Goal: Register for event/course

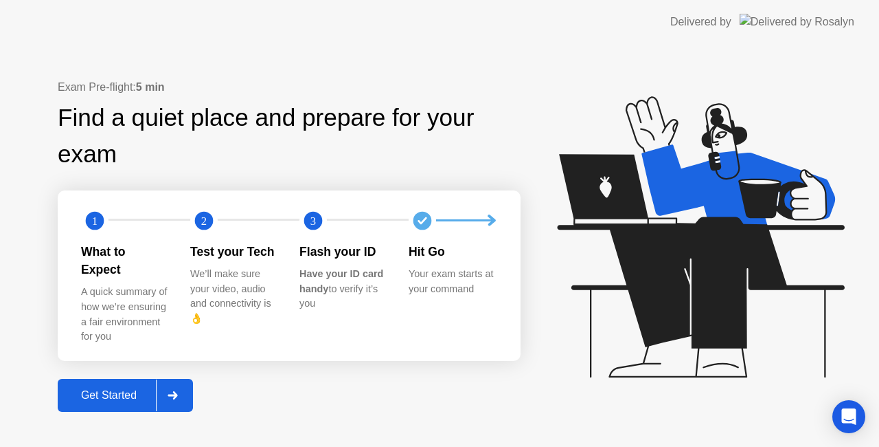
click at [118, 389] on div "Get Started" at bounding box center [109, 395] width 94 height 12
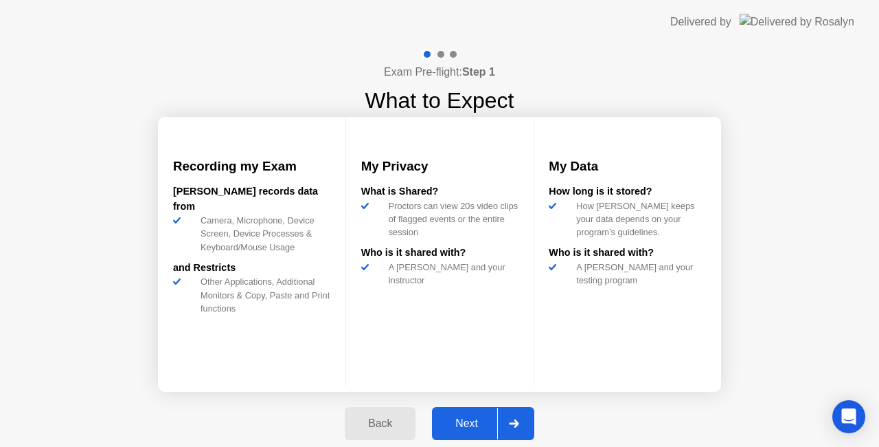
click at [474, 420] on div "Next" at bounding box center [466, 423] width 61 height 12
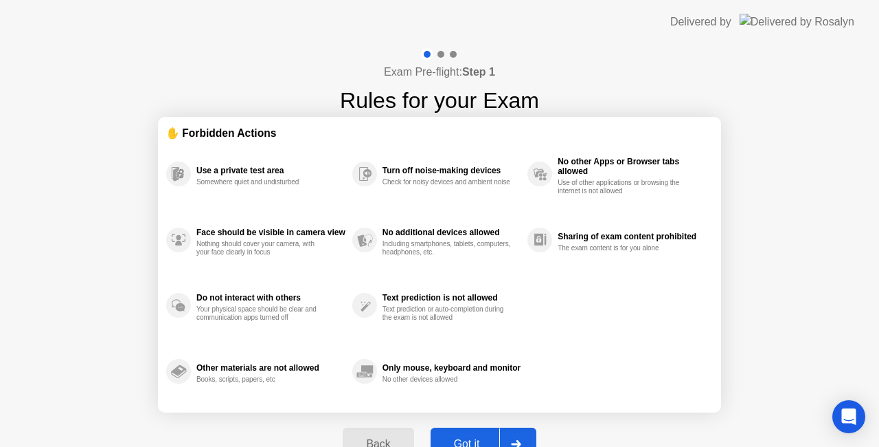
click at [473, 440] on div "Got it" at bounding box center [467, 444] width 65 height 12
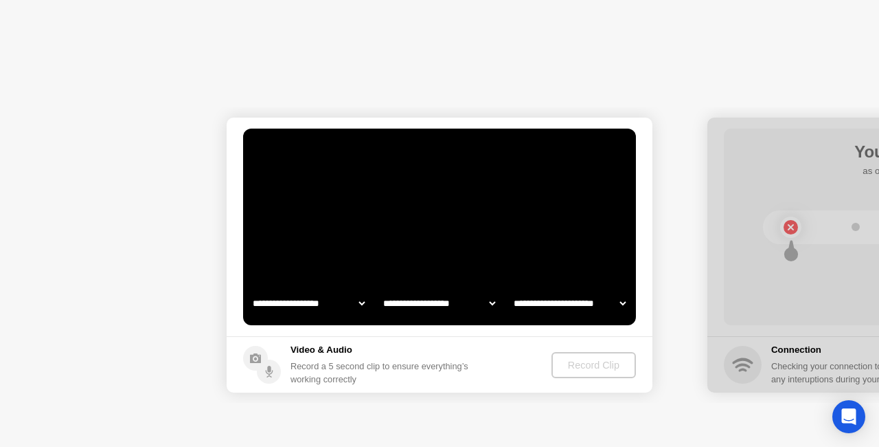
select select "**********"
select select "*******"
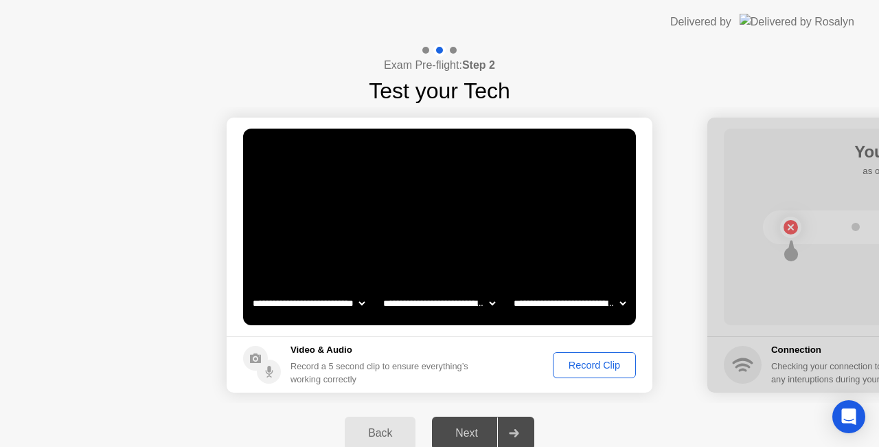
click at [584, 361] on div "Record Clip" at bounding box center [595, 364] width 74 height 11
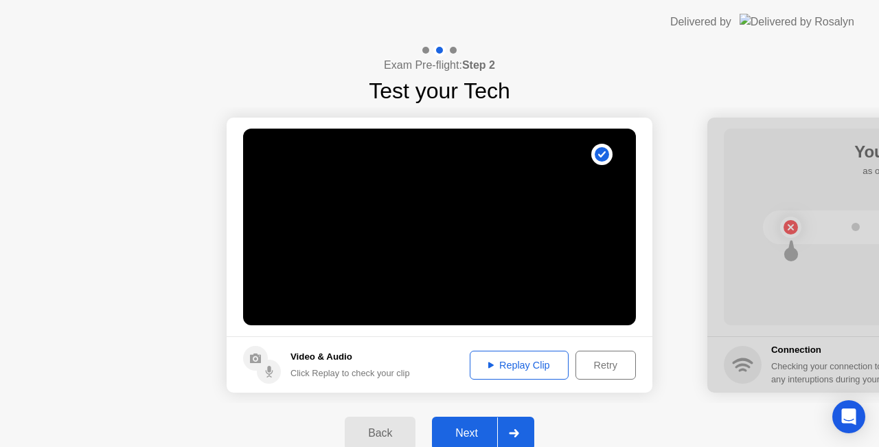
click at [469, 427] on div "Next" at bounding box center [466, 433] width 61 height 12
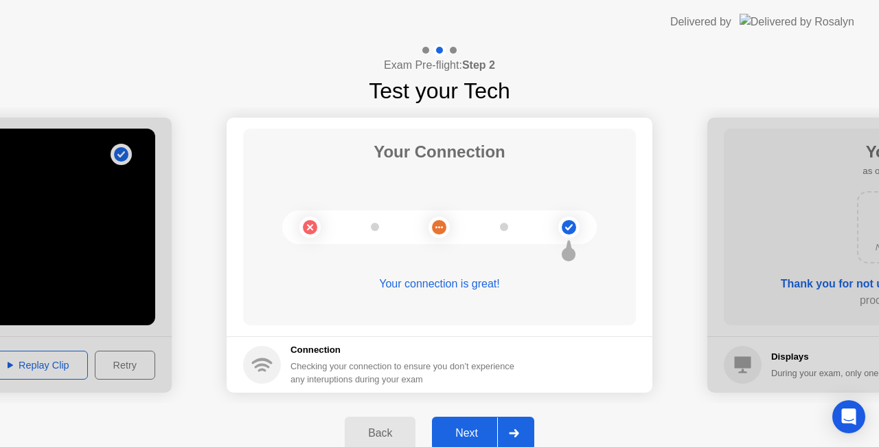
click at [468, 427] on div "Next" at bounding box center [466, 433] width 61 height 12
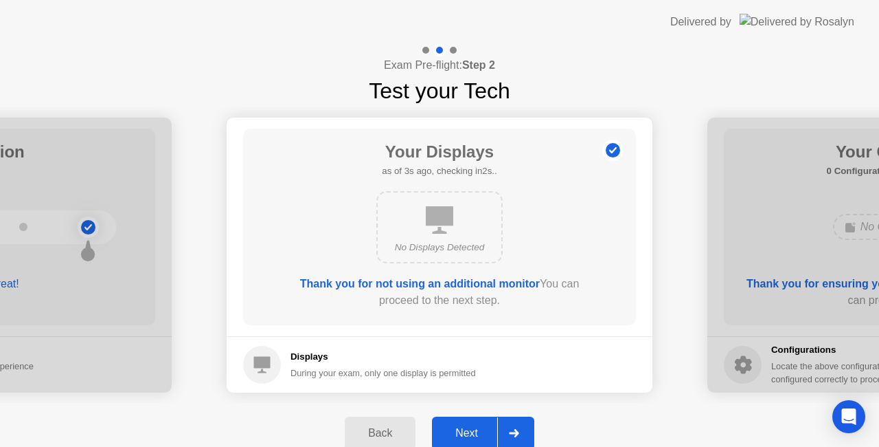
click at [473, 423] on button "Next" at bounding box center [483, 432] width 102 height 33
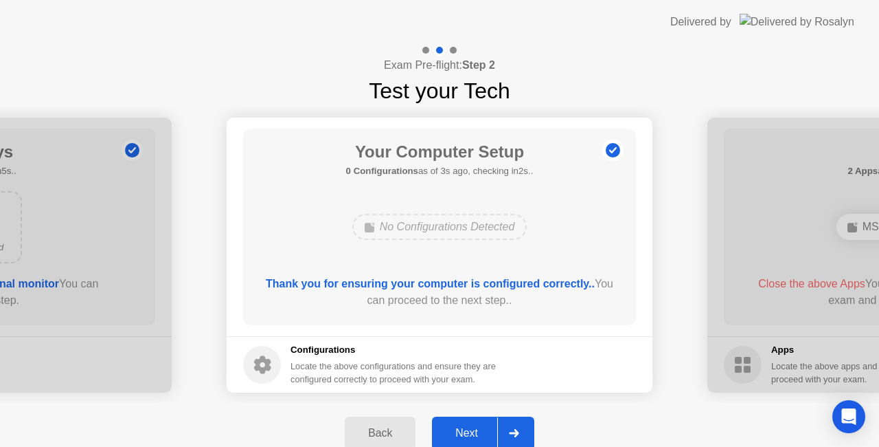
click at [475, 432] on div "Next" at bounding box center [466, 433] width 61 height 12
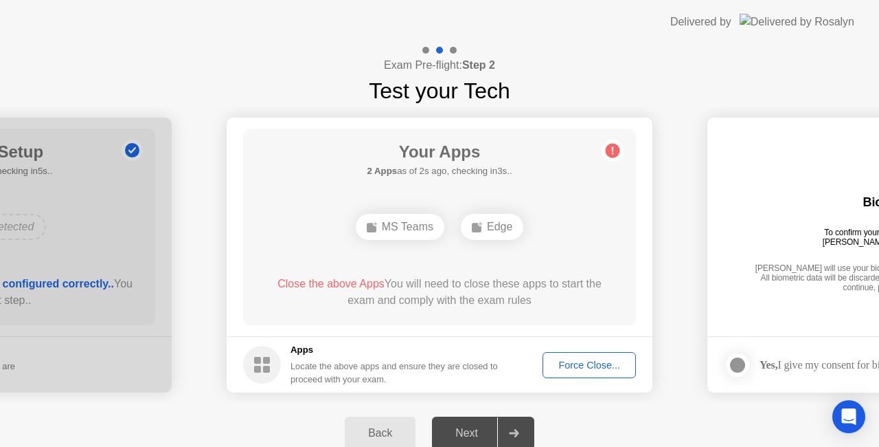
click at [573, 363] on div "Force Close..." at bounding box center [590, 364] width 84 height 11
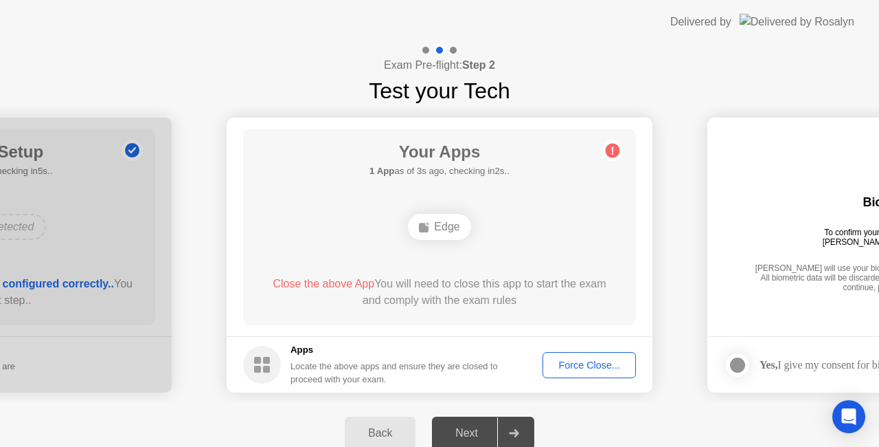
click at [466, 433] on div "Next" at bounding box center [466, 433] width 61 height 12
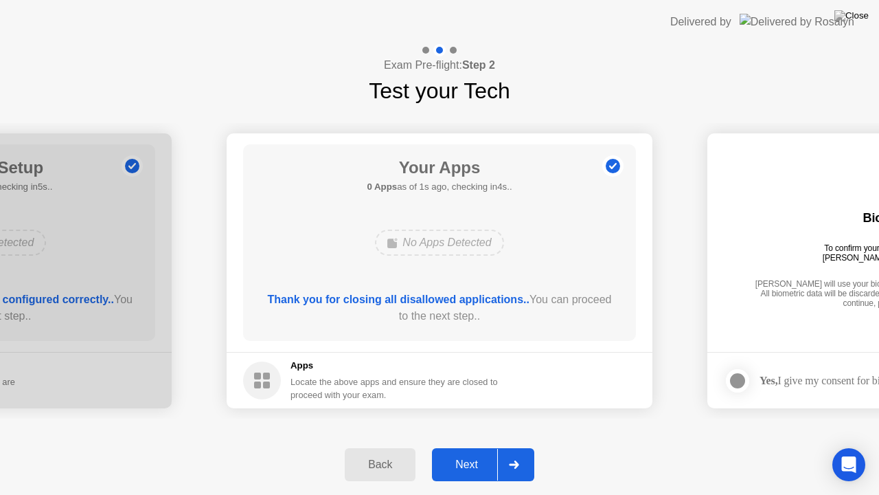
click at [469, 446] on div "Next" at bounding box center [466, 464] width 61 height 12
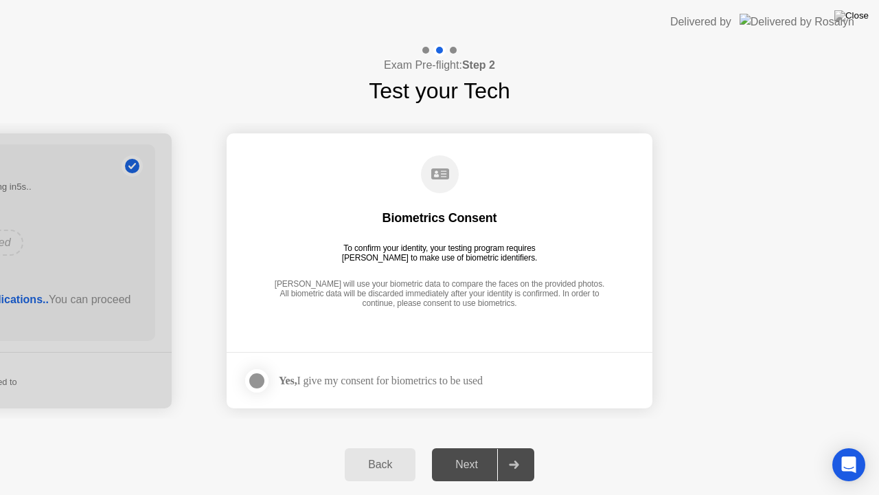
click at [254, 383] on div at bounding box center [257, 380] width 16 height 16
click at [475, 446] on div "Next" at bounding box center [466, 464] width 61 height 12
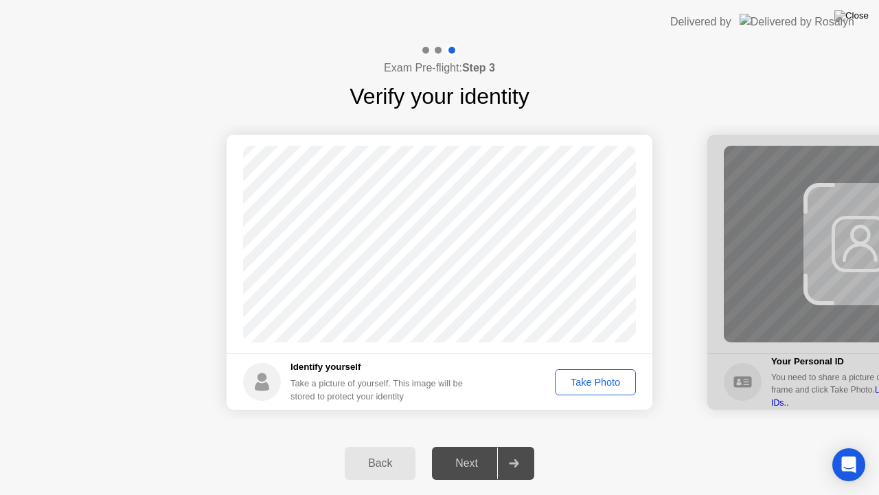
click at [589, 379] on div "Take Photo" at bounding box center [595, 381] width 71 height 11
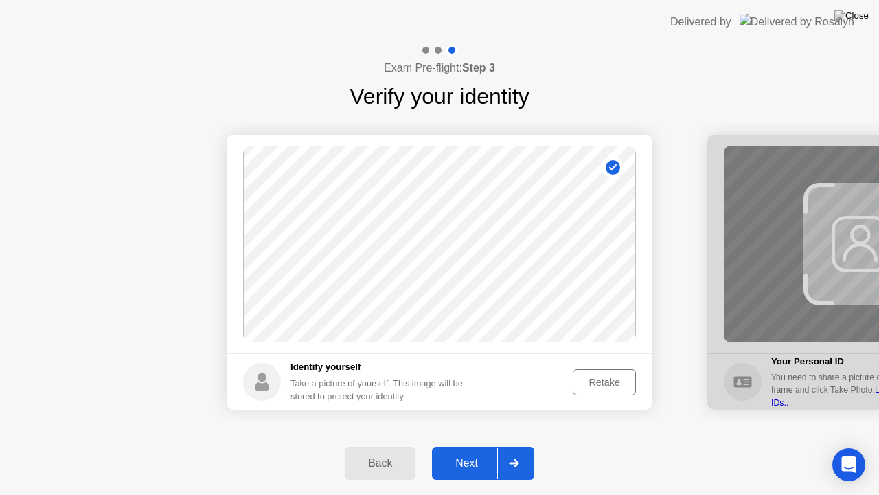
click at [486, 446] on div "Next" at bounding box center [466, 463] width 61 height 12
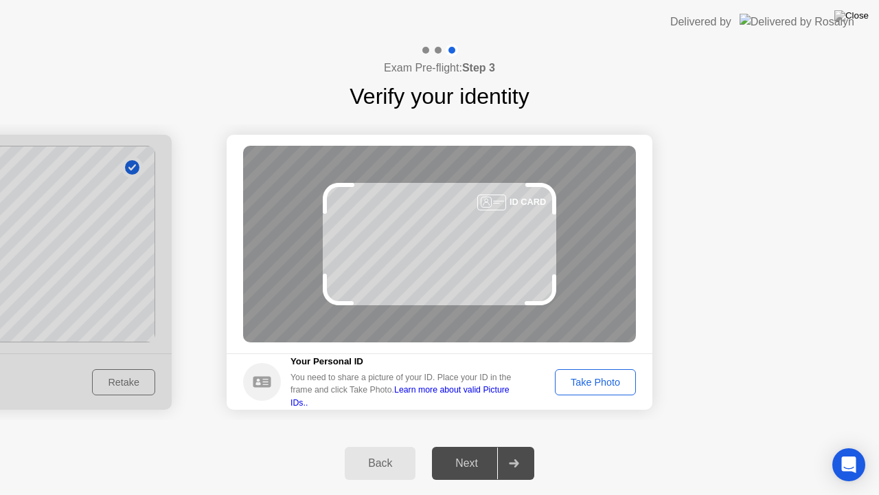
click at [578, 371] on button "Take Photo" at bounding box center [595, 382] width 81 height 26
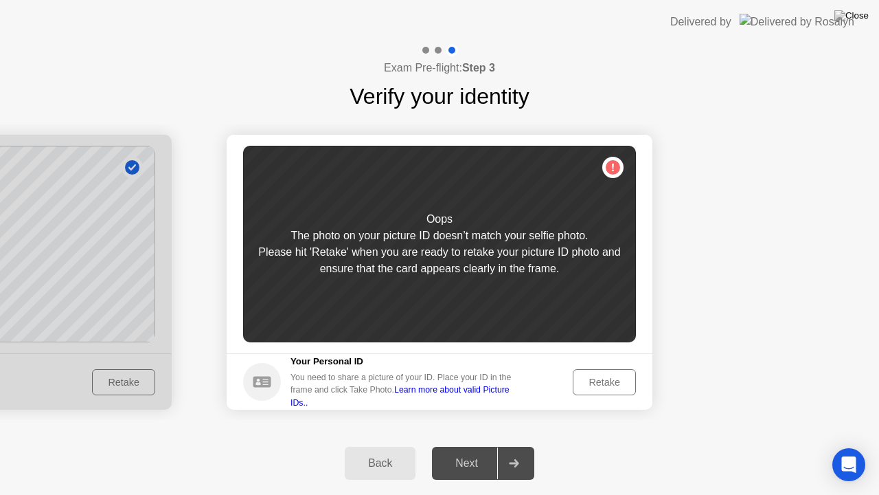
click at [583, 383] on div "Retake" at bounding box center [605, 381] width 54 height 11
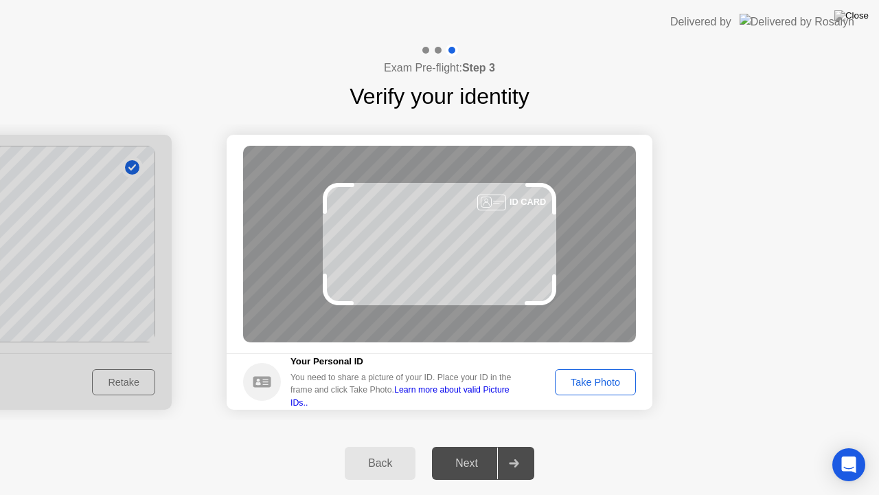
click at [583, 383] on div "Take Photo" at bounding box center [595, 381] width 71 height 11
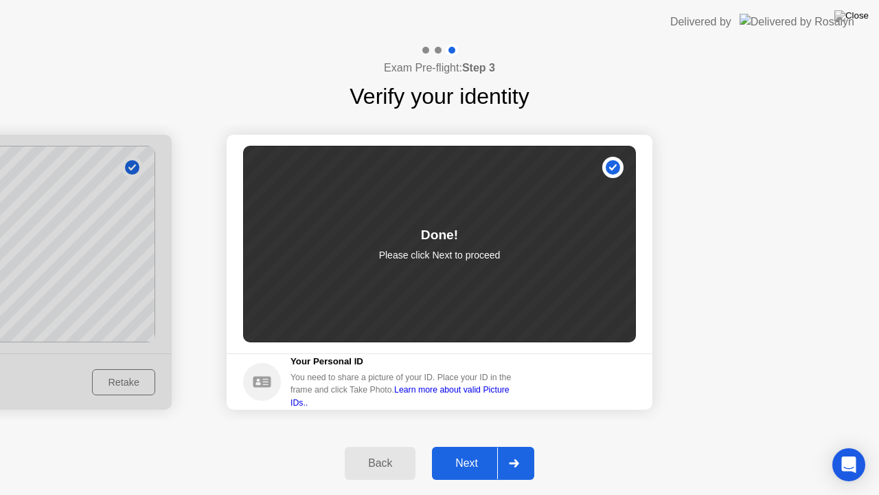
click at [473, 446] on div "Next" at bounding box center [466, 463] width 61 height 12
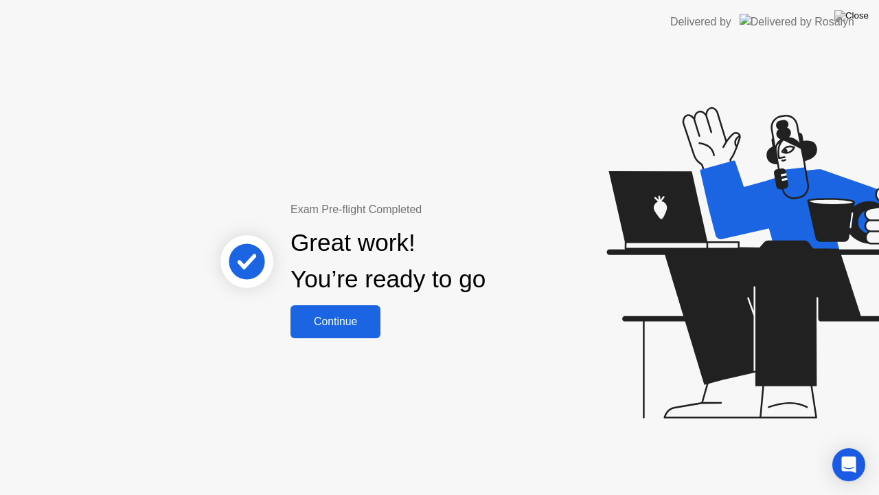
click at [345, 330] on button "Continue" at bounding box center [336, 321] width 90 height 33
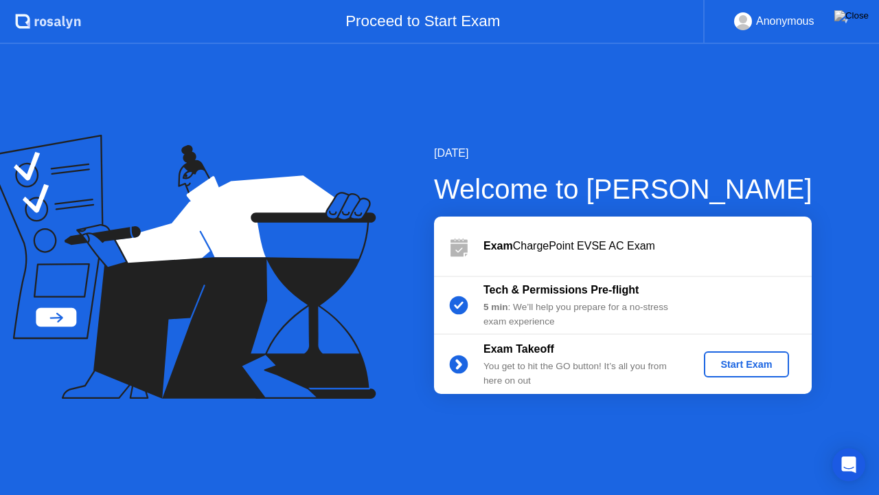
click at [747, 361] on div "Start Exam" at bounding box center [747, 364] width 74 height 11
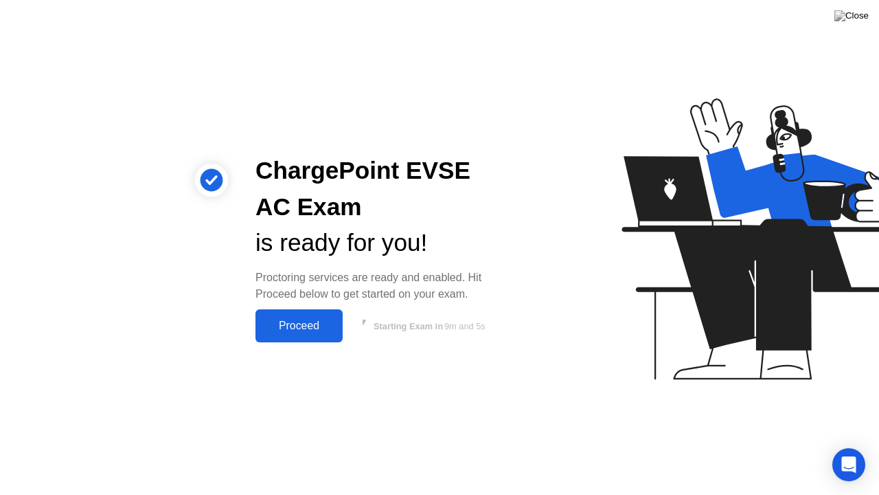
click at [326, 322] on div "Proceed" at bounding box center [299, 325] width 79 height 12
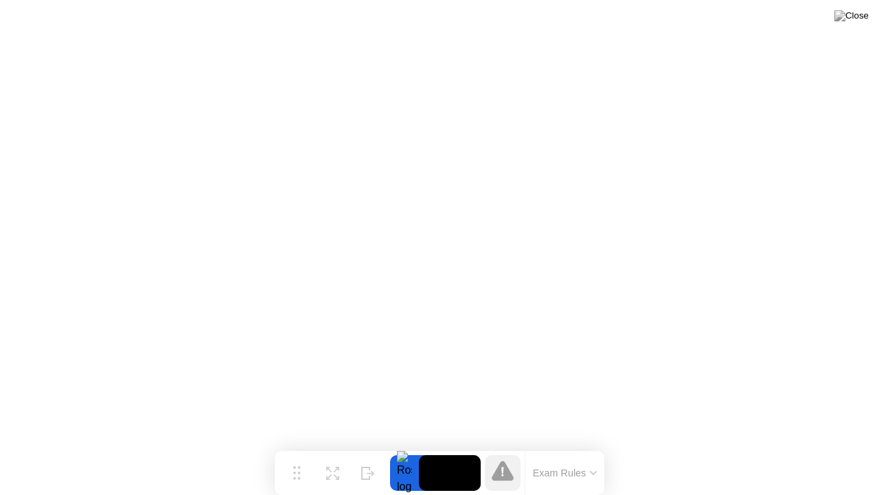
click at [588, 446] on button "Exam Rules" at bounding box center [565, 472] width 73 height 12
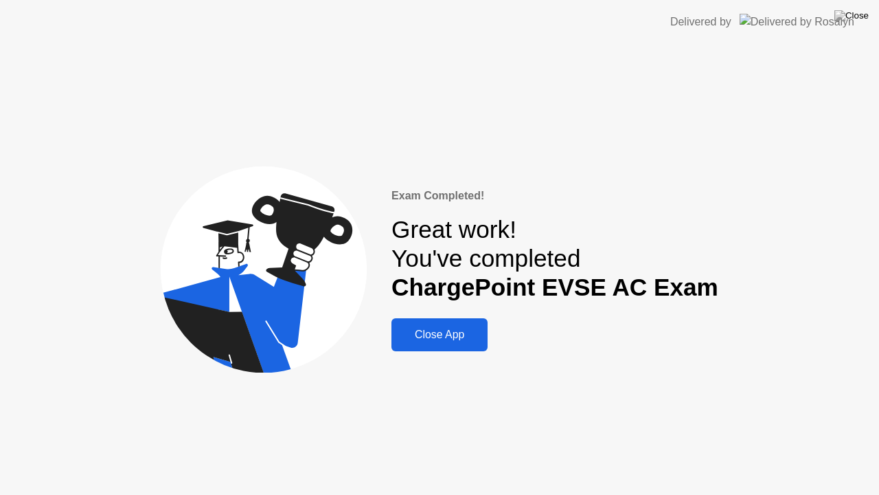
click at [439, 334] on div "Close App" at bounding box center [440, 334] width 88 height 12
